Goal: Task Accomplishment & Management: Manage account settings

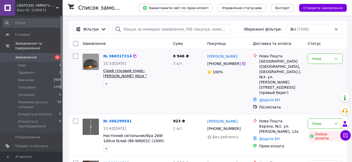
click at [138, 72] on span "Сірий гіпсовий підвіс-[PERSON_NAME] 40см "[PERSON_NAME]" (805-8002-1)" at bounding box center [131, 75] width 57 height 15
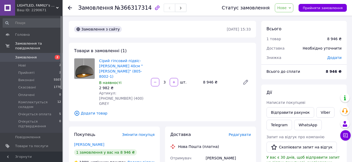
click at [69, 8] on use at bounding box center [70, 8] width 4 height 4
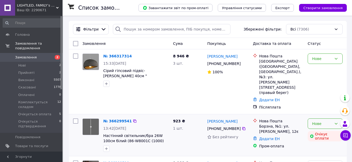
click at [335, 121] on icon at bounding box center [336, 123] width 4 height 4
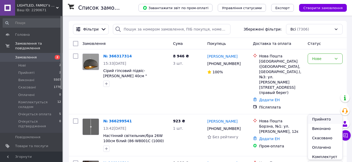
click at [322, 119] on li "Прийнято" at bounding box center [325, 118] width 34 height 9
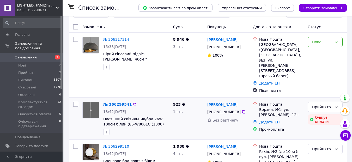
scroll to position [26, 0]
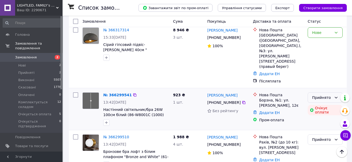
click at [335, 95] on icon at bounding box center [336, 97] width 4 height 4
click at [264, 92] on div "Нова Пошта" at bounding box center [281, 94] width 44 height 5
click at [112, 93] on link "№ 366299541" at bounding box center [117, 95] width 28 height 4
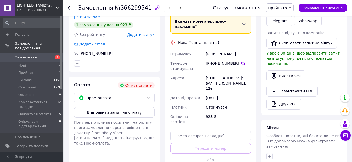
scroll to position [130, 0]
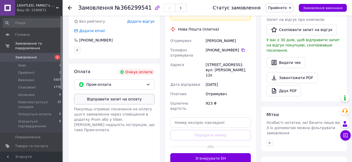
click at [121, 99] on button "Відправити запит на оплату" at bounding box center [114, 99] width 80 height 10
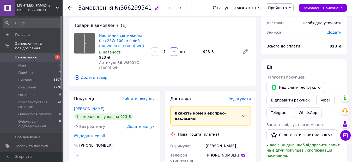
scroll to position [0, 0]
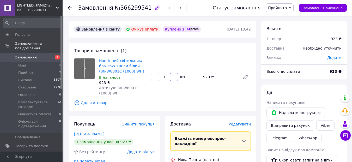
click at [70, 7] on icon at bounding box center [70, 8] width 4 height 4
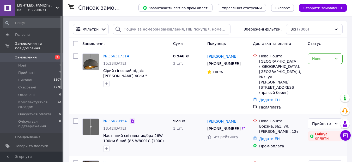
click at [130, 119] on icon at bounding box center [132, 121] width 4 height 4
click at [334, 60] on icon at bounding box center [336, 59] width 4 height 4
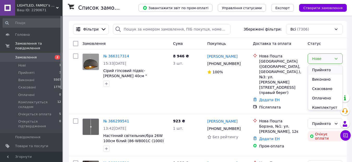
click at [324, 68] on li "Прийнято" at bounding box center [325, 69] width 34 height 9
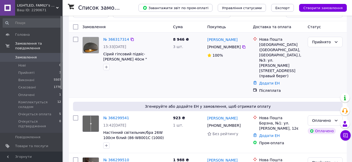
scroll to position [26, 0]
